Goal: Navigation & Orientation: Find specific page/section

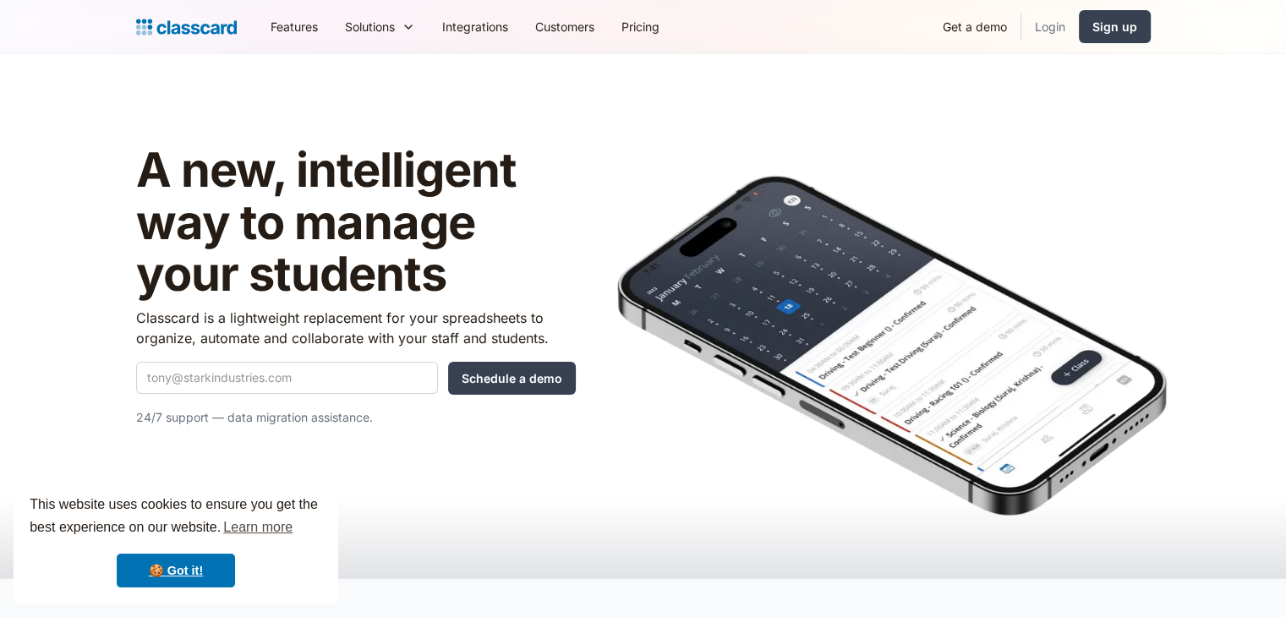
click at [1041, 41] on link "Login" at bounding box center [1049, 27] width 57 height 38
click at [1061, 25] on link "Login" at bounding box center [1049, 27] width 57 height 38
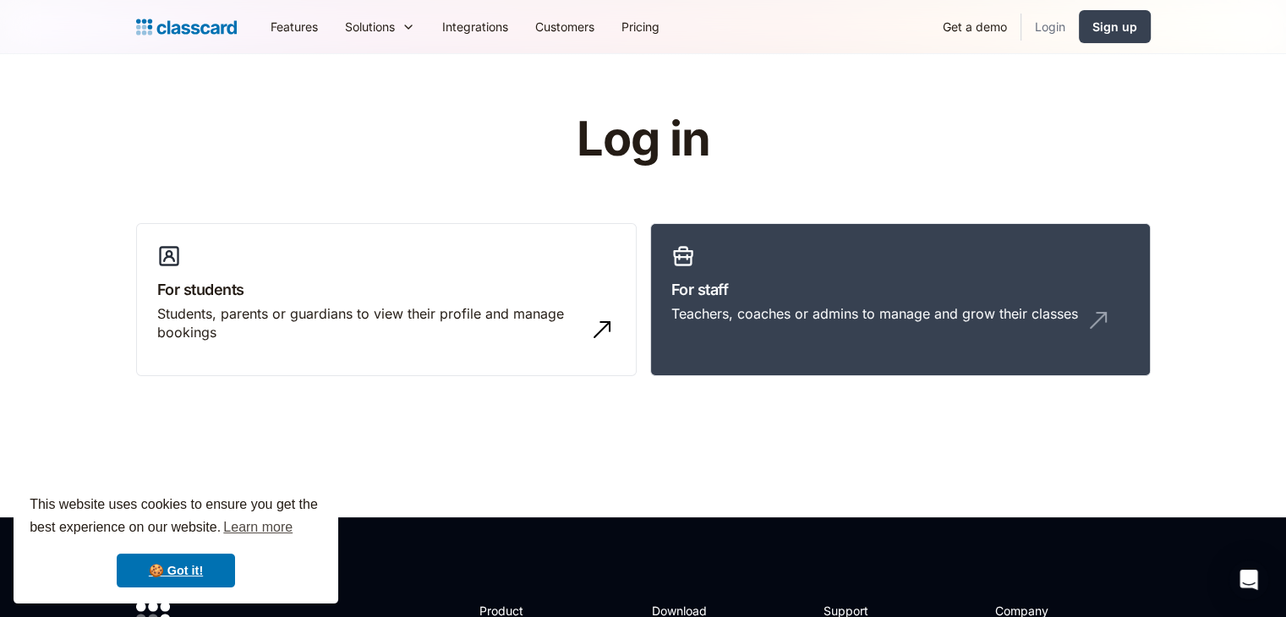
drag, startPoint x: 1047, startPoint y: 32, endPoint x: 1050, endPoint y: 42, distance: 10.5
click at [1047, 32] on link "Login" at bounding box center [1049, 27] width 57 height 38
click at [1041, 41] on link "Login" at bounding box center [1049, 27] width 57 height 38
click at [1064, 22] on link "Login" at bounding box center [1049, 27] width 57 height 38
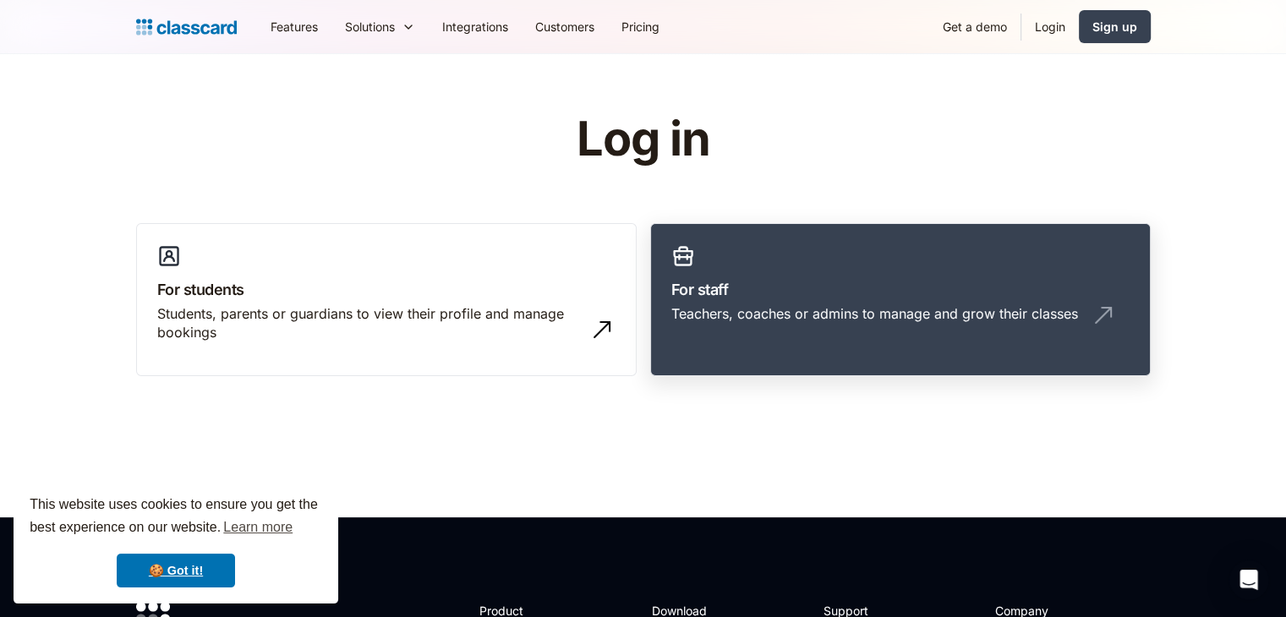
click at [741, 264] on link "For staff Teachers, coaches or admins to manage and grow their classes" at bounding box center [900, 300] width 500 height 154
